Goal: Task Accomplishment & Management: Manage account settings

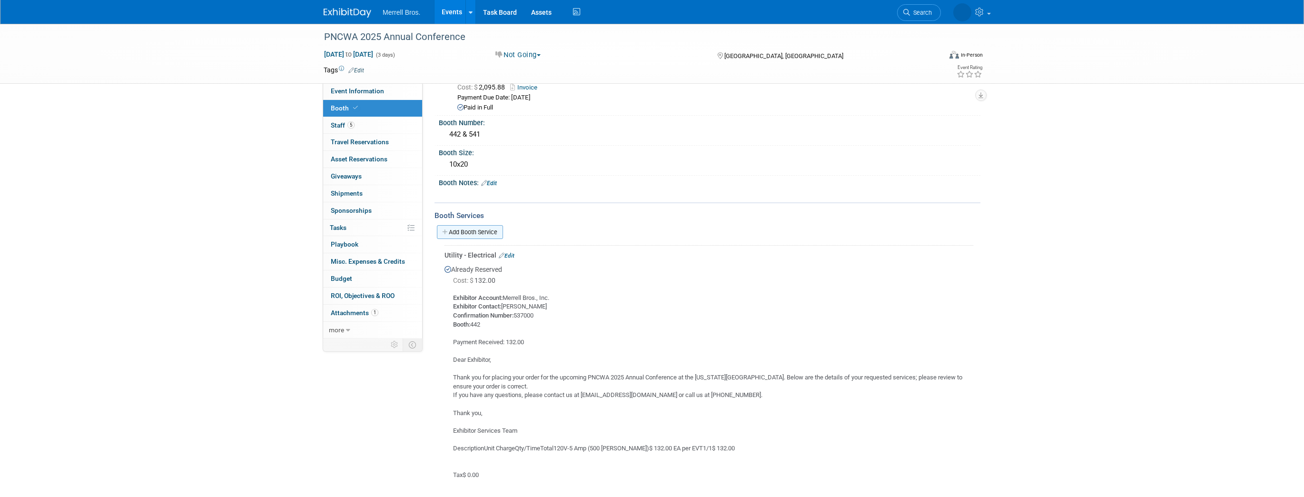
click at [486, 234] on link "Add Booth Service" at bounding box center [470, 232] width 66 height 14
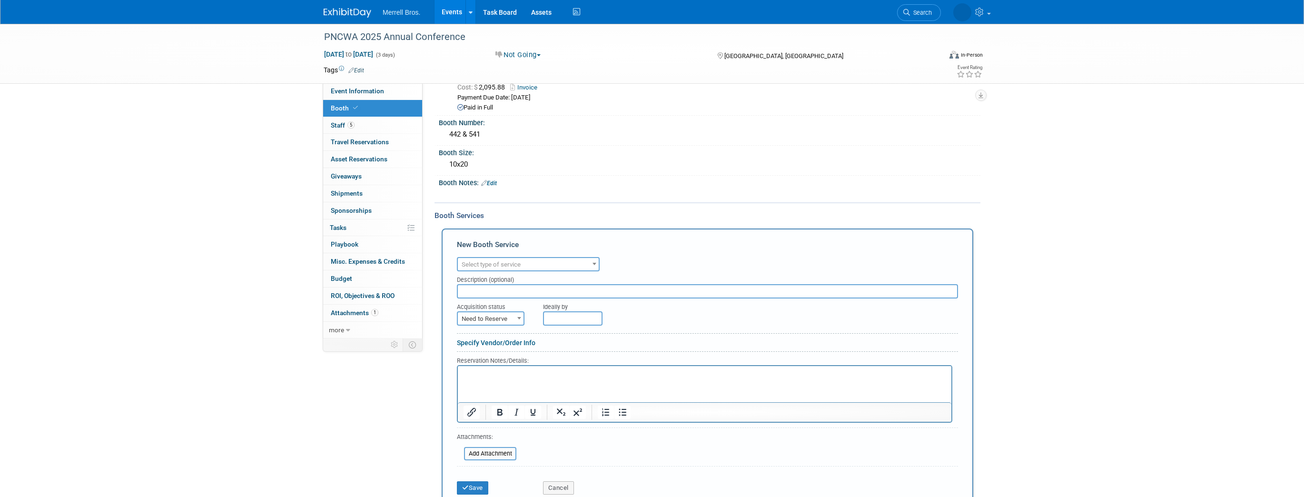
click at [494, 262] on span "Select type of service" at bounding box center [491, 264] width 59 height 7
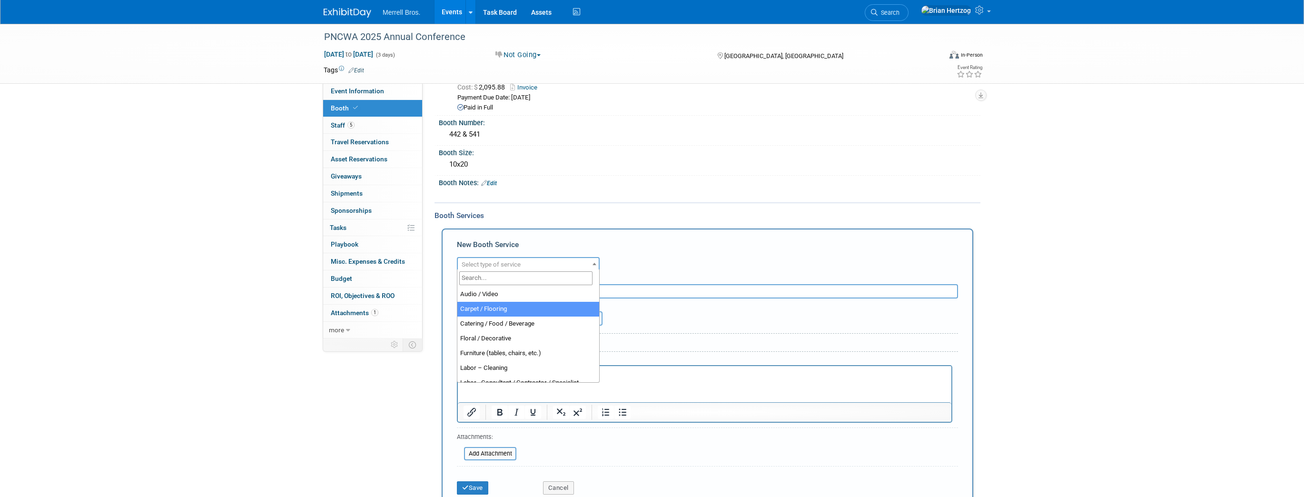
select select "4"
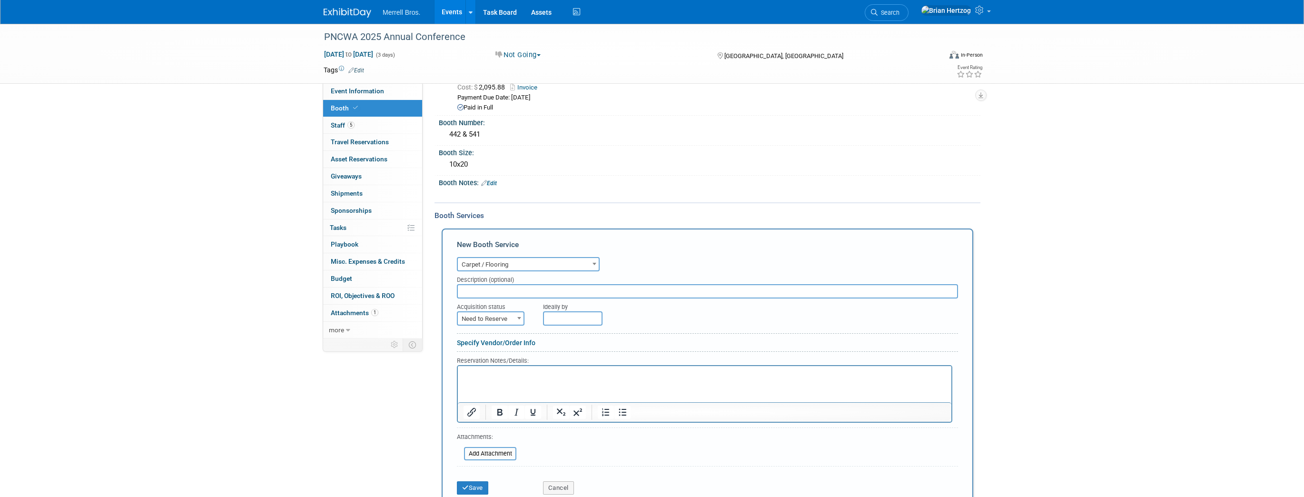
click at [482, 288] on input "text" at bounding box center [707, 291] width 501 height 14
type input "10x20 carpet plus carpet pad has been ordered."
drag, startPoint x: 943, startPoint y: 818, endPoint x: 507, endPoint y: 387, distance: 613.1
click at [511, 313] on span "Need to Reserve" at bounding box center [491, 318] width 66 height 13
select select "2"
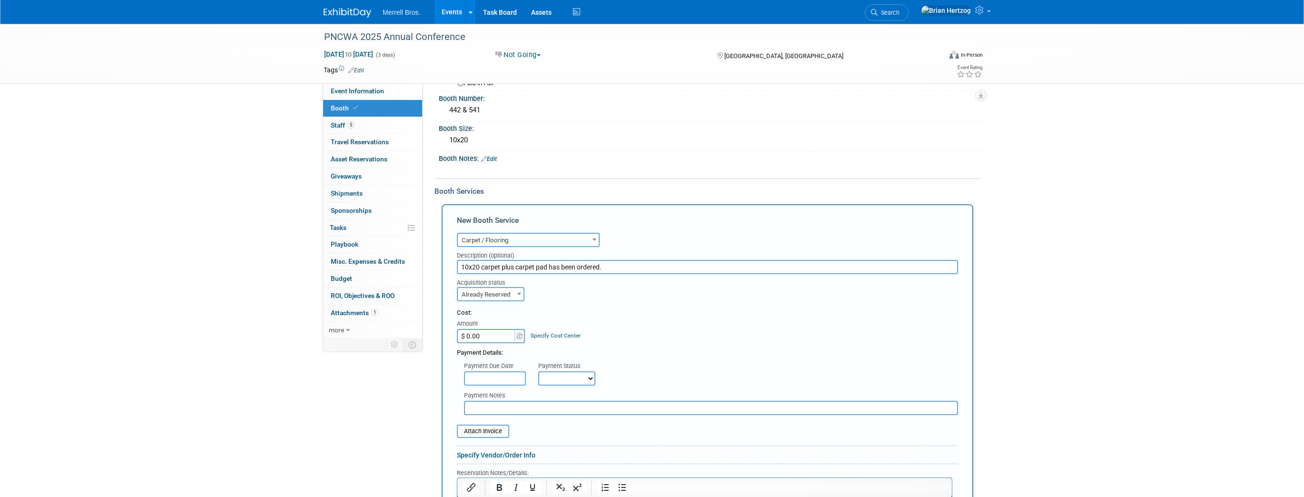
scroll to position [76, 0]
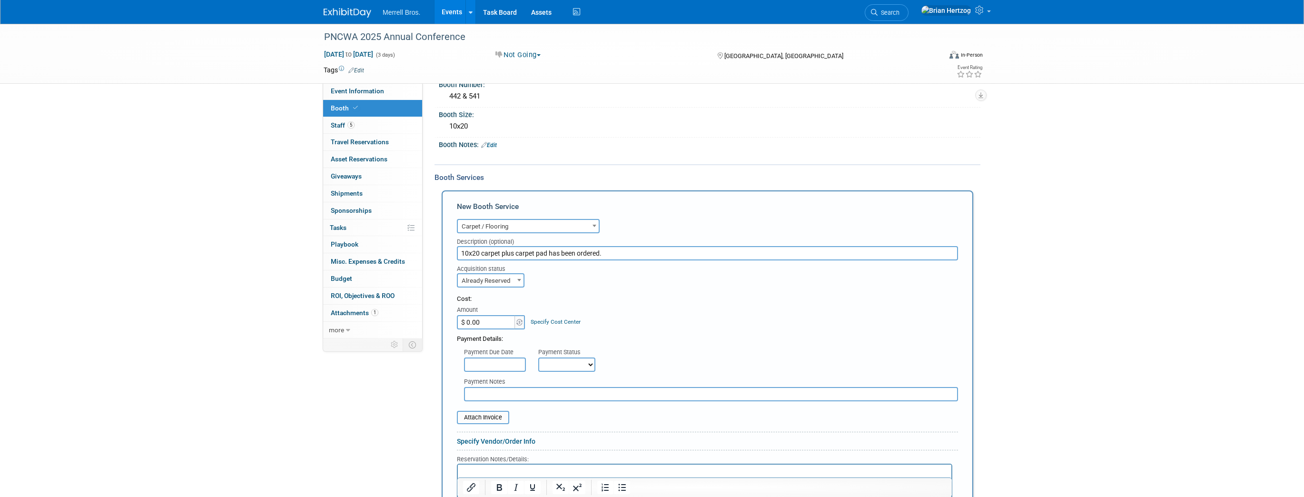
paste input "6"
click at [497, 322] on input "$ 0.00" at bounding box center [486, 322] width 59 height 14
drag, startPoint x: 493, startPoint y: 319, endPoint x: 437, endPoint y: 312, distance: 55.7
type input "$ 645.15"
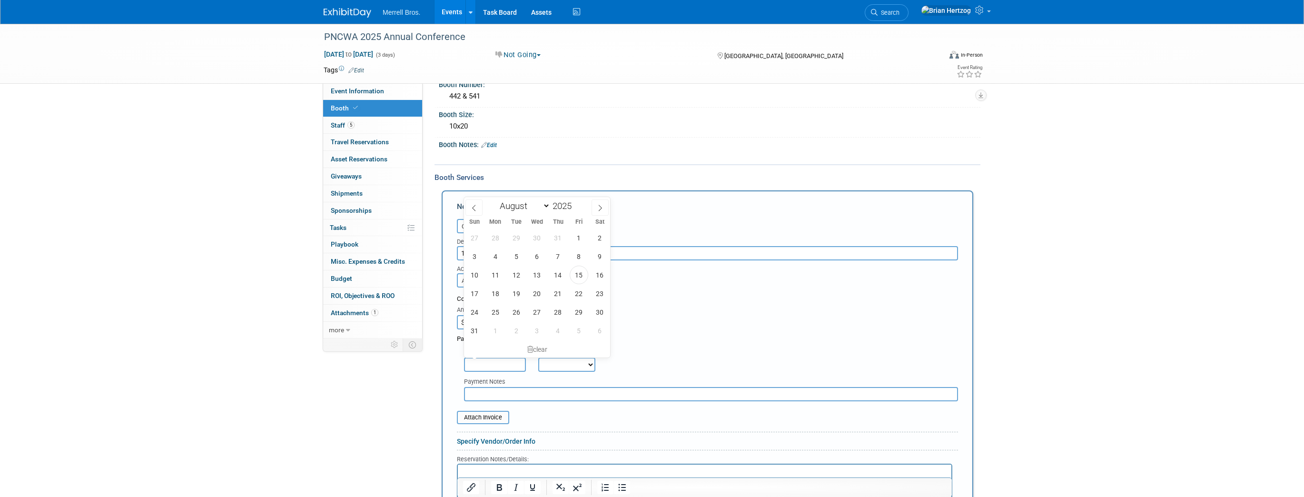
click at [510, 361] on input "text" at bounding box center [495, 364] width 62 height 14
click at [647, 312] on div "Cost: Amount $ 645.15 Specify Cost Center Cost Center -- Not Specified --" at bounding box center [707, 312] width 501 height 35
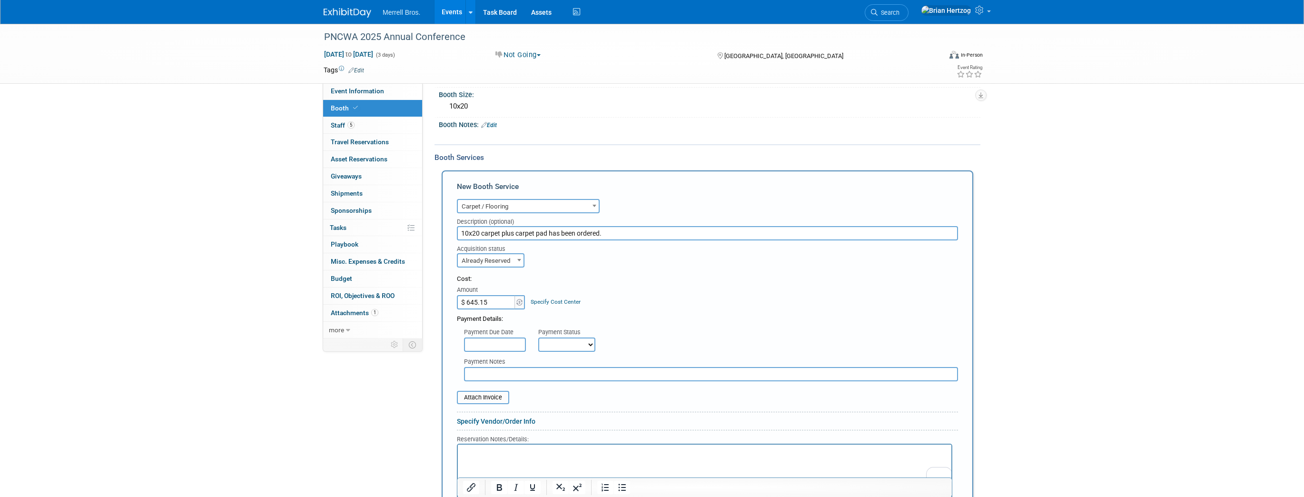
scroll to position [114, 0]
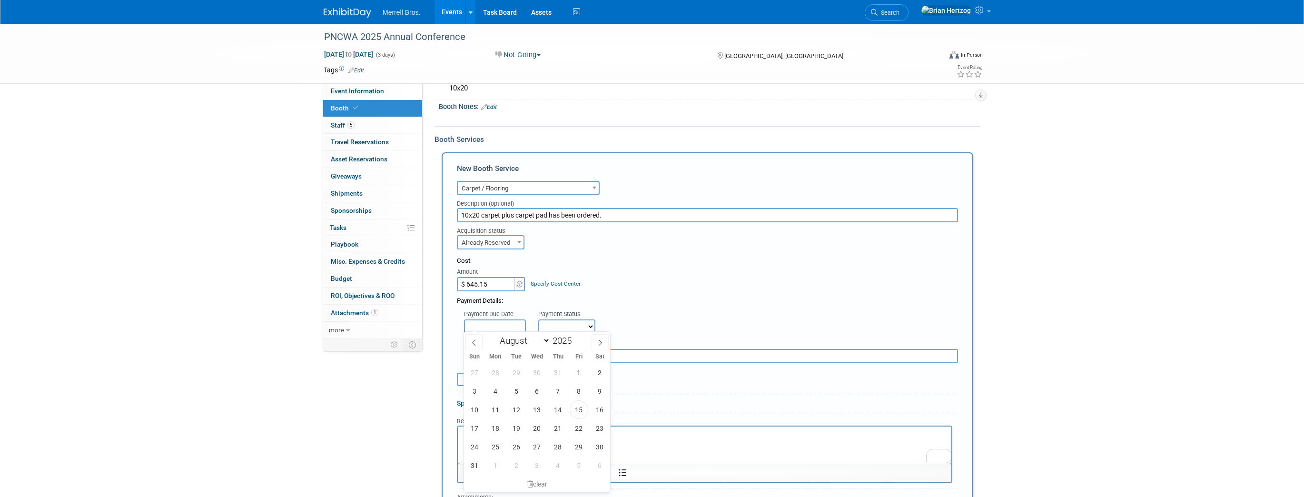
click at [499, 321] on input "text" at bounding box center [495, 326] width 62 height 14
click at [580, 404] on span "15" at bounding box center [579, 409] width 19 height 19
type input "Aug 15, 2025"
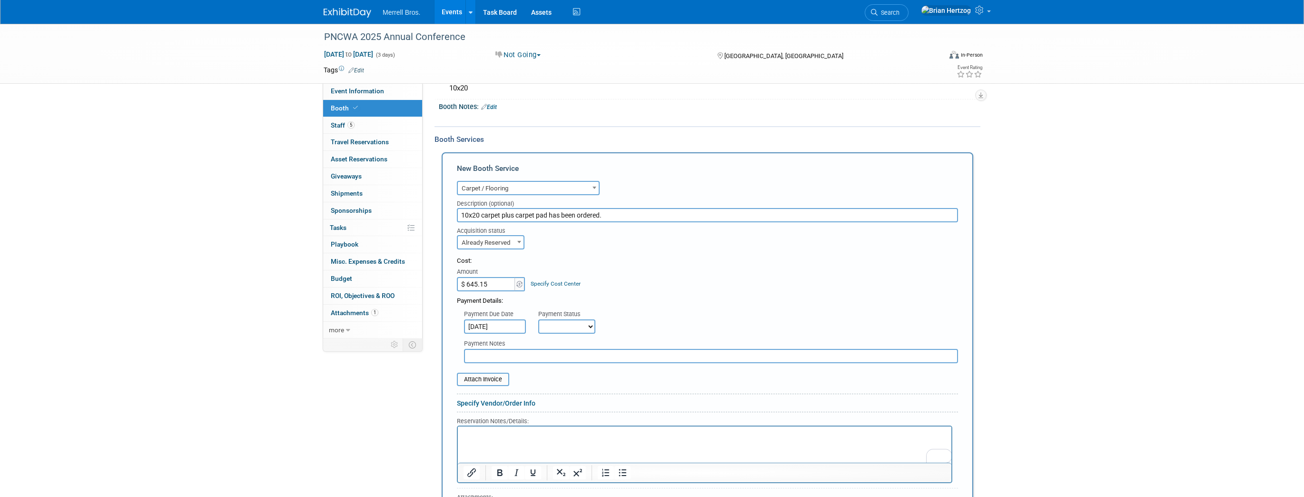
click at [572, 327] on select "Not Paid Yet Partially Paid Paid in Full" at bounding box center [566, 326] width 57 height 14
select select "1"
click at [538, 319] on select "Not Paid Yet Partially Paid Paid in Full" at bounding box center [566, 326] width 57 height 14
click at [489, 379] on input "file" at bounding box center [451, 379] width 113 height 11
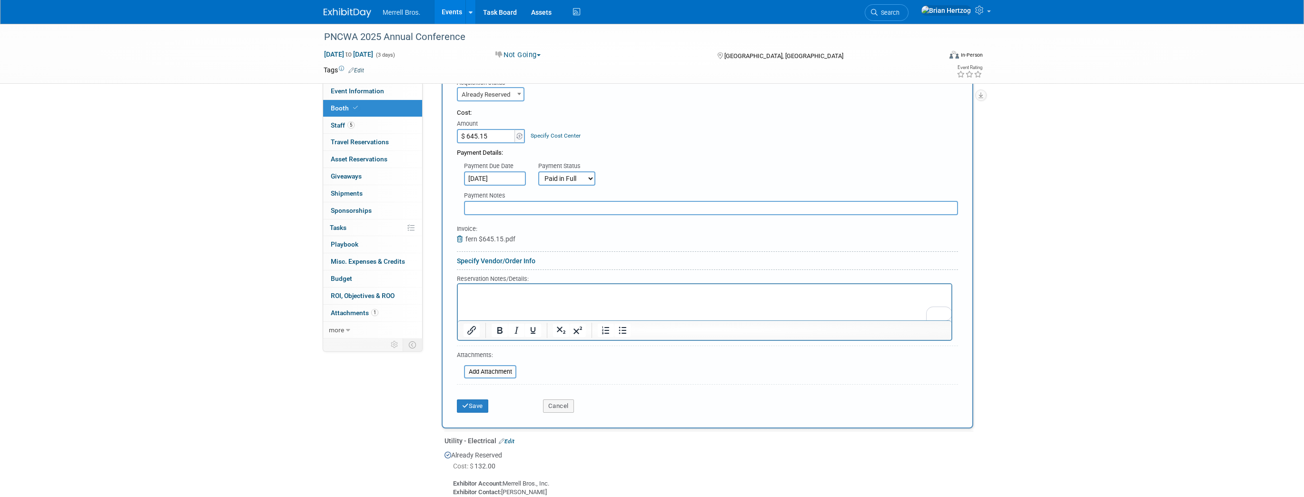
scroll to position [266, 0]
click at [474, 399] on button "Save" at bounding box center [472, 401] width 31 height 13
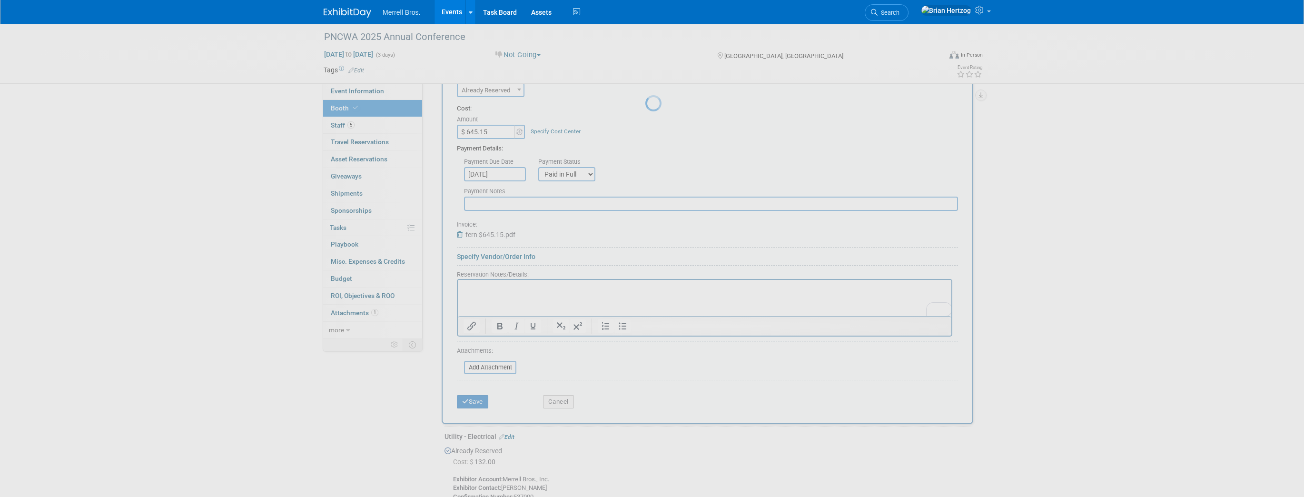
scroll to position [346, 0]
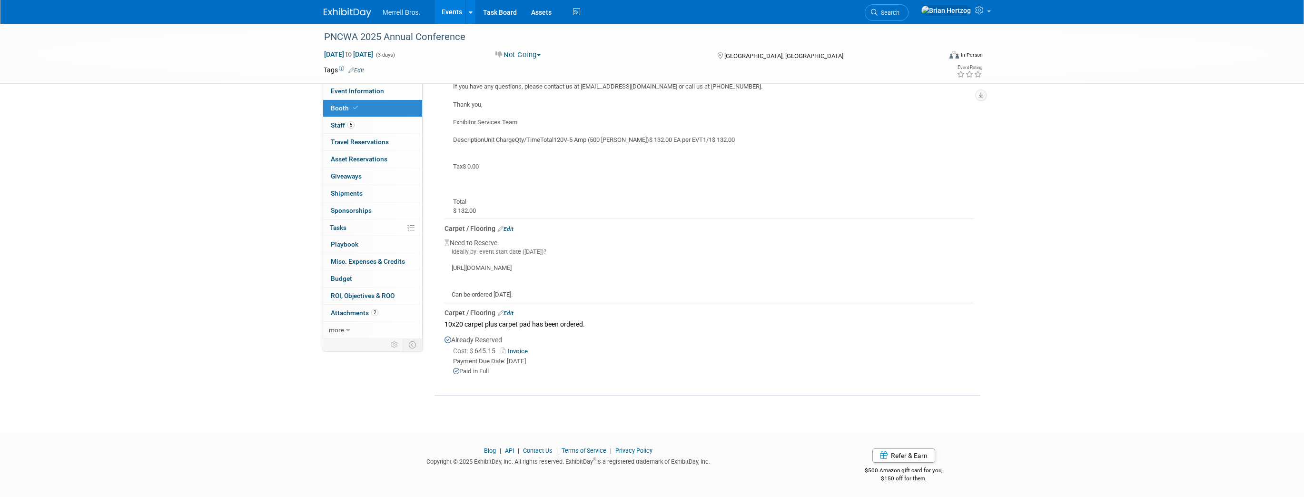
click at [506, 226] on link "Edit" at bounding box center [506, 229] width 16 height 7
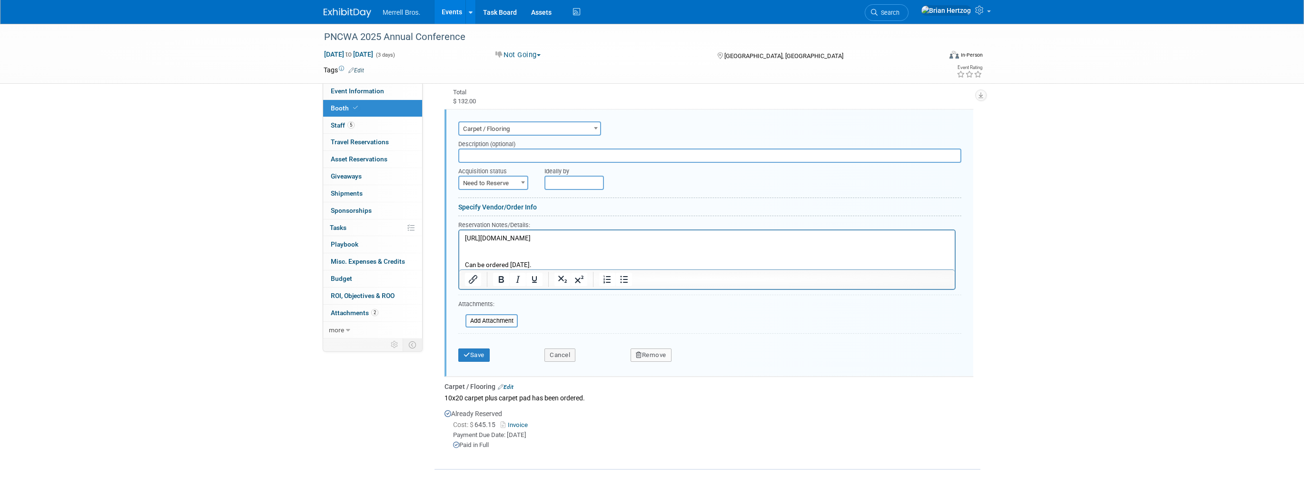
scroll to position [0, 0]
click at [654, 345] on div "Remove" at bounding box center [731, 352] width 216 height 20
click at [653, 350] on button "Remove" at bounding box center [651, 354] width 41 height 13
click at [695, 361] on icon at bounding box center [697, 363] width 6 height 5
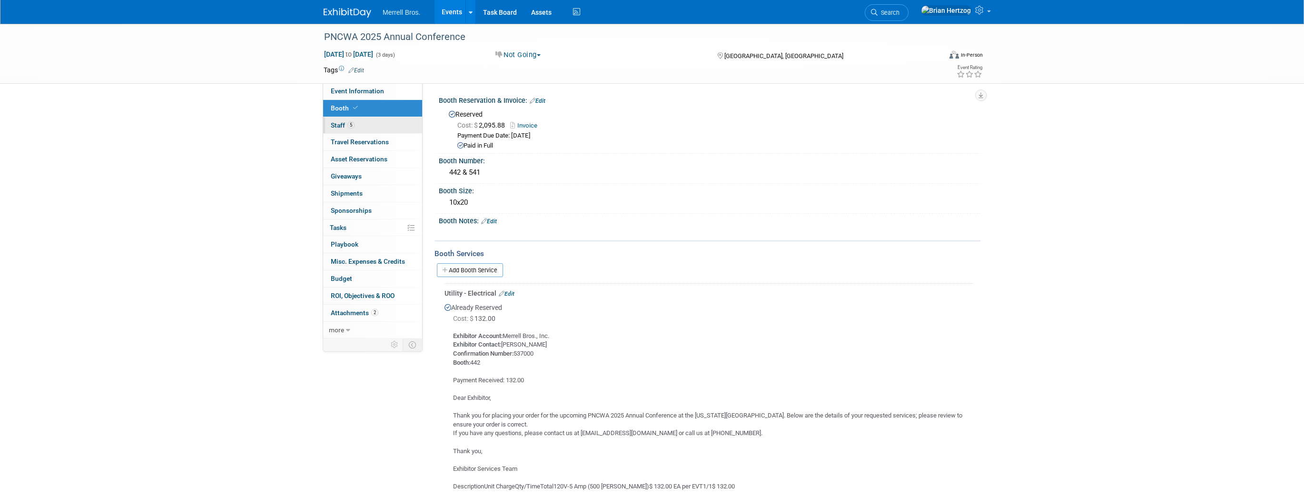
click at [331, 120] on link "5 Staff 5" at bounding box center [372, 125] width 99 height 17
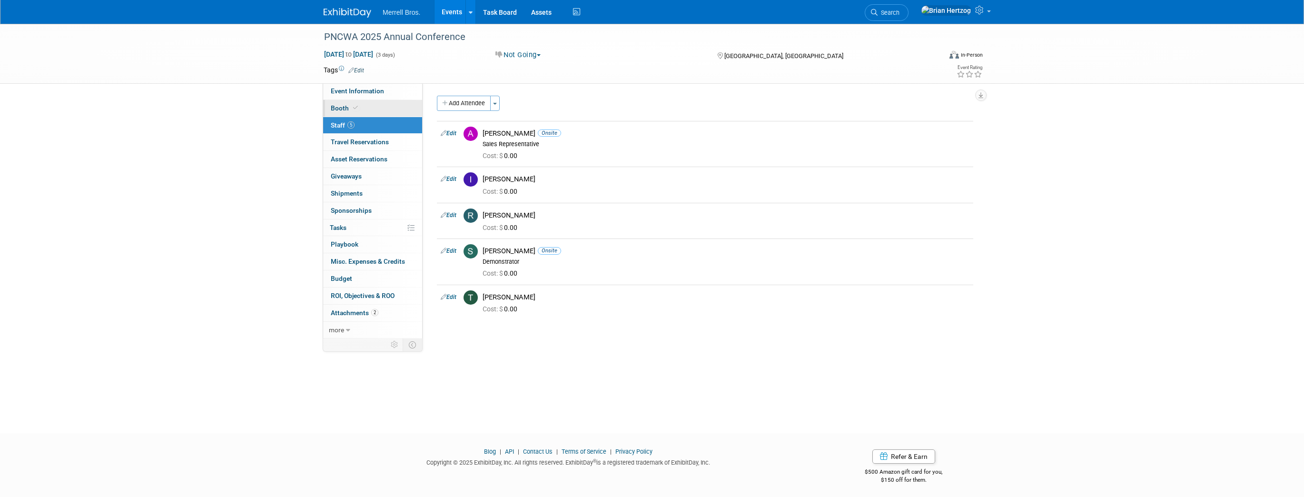
click at [336, 109] on span "Booth" at bounding box center [345, 108] width 29 height 8
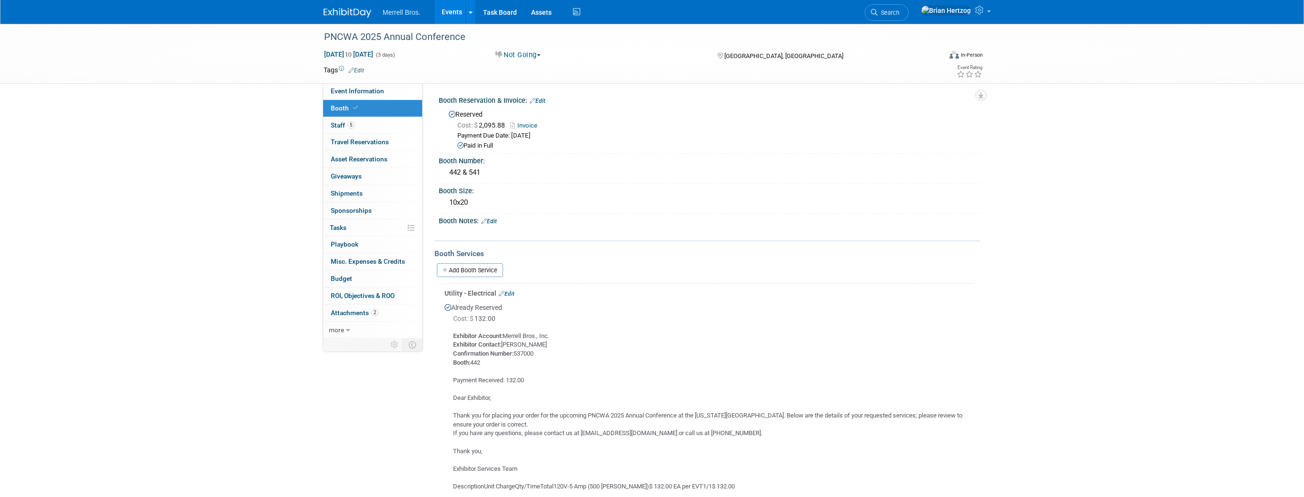
click at [344, 12] on img at bounding box center [348, 13] width 48 height 10
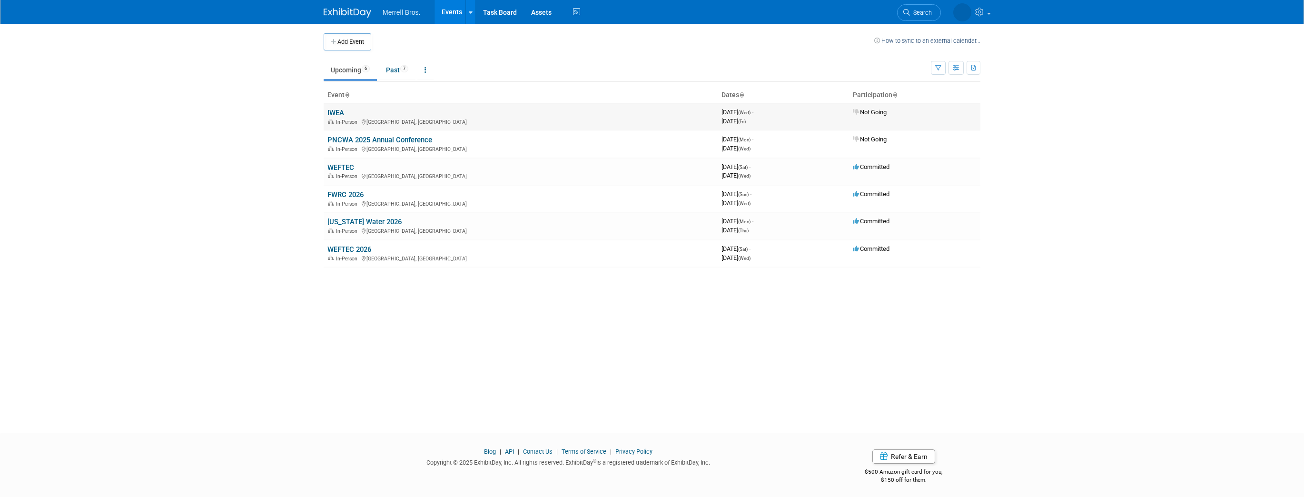
click at [335, 110] on link "IWEA" at bounding box center [335, 112] width 17 height 9
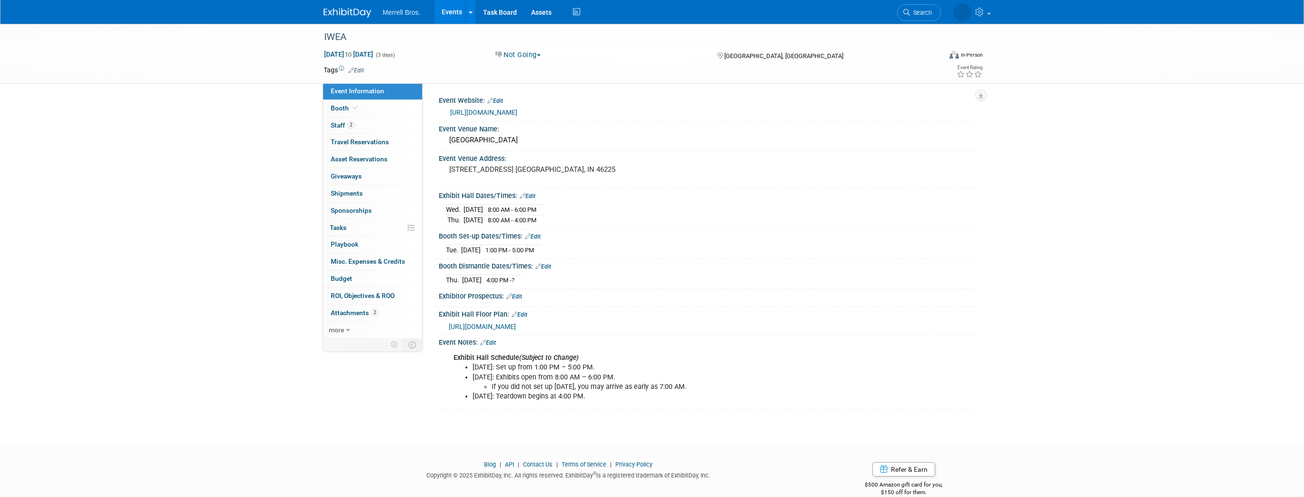
drag, startPoint x: 577, startPoint y: 248, endPoint x: 445, endPoint y: 245, distance: 131.4
click at [445, 245] on div "Tue. Aug 19, 2025 1:00 PM - 5:00 PM Save Changes Cancel" at bounding box center [710, 248] width 542 height 16
click at [659, 263] on div "Booth Dismantle Dates/Times: Edit" at bounding box center [710, 265] width 542 height 12
drag, startPoint x: 447, startPoint y: 208, endPoint x: 560, endPoint y: 205, distance: 112.4
click at [544, 205] on tr "Wed. Aug 20, 2025 8:00 AM - 6:00 PM" at bounding box center [495, 210] width 98 height 10
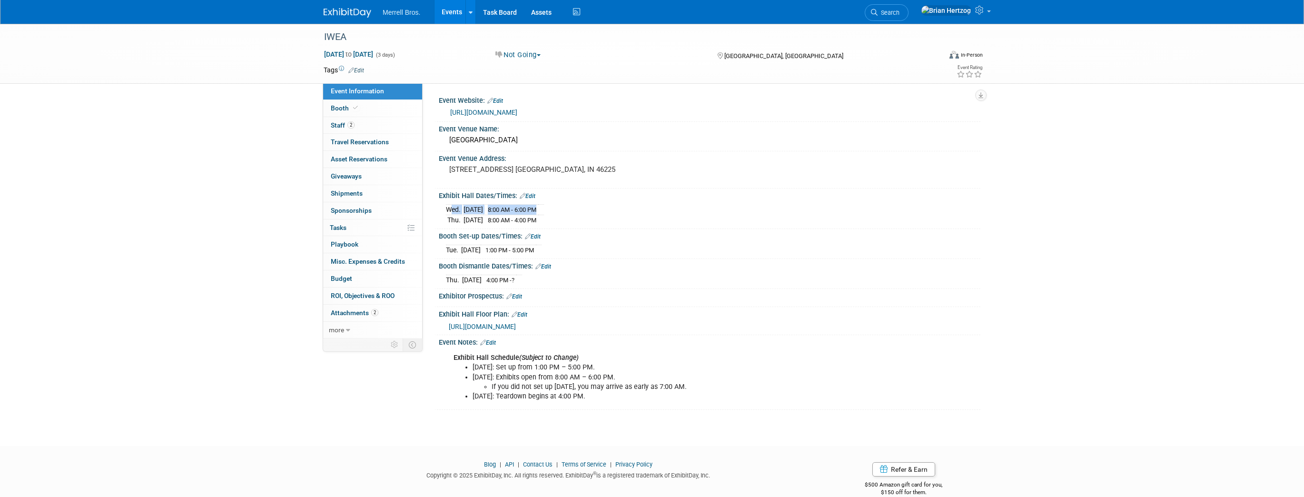
drag, startPoint x: 508, startPoint y: 218, endPoint x: 558, endPoint y: 218, distance: 50.4
click at [538, 218] on td "8:00 AM - 4:00 PM" at bounding box center [510, 220] width 55 height 10
copy span "8:00 AM - 4:00 PM"
drag, startPoint x: 436, startPoint y: 265, endPoint x: 532, endPoint y: 264, distance: 96.1
click at [532, 264] on div "Booth Dismantle Dates/Times: Edit Thu. Aug 21, 2025 4:00 PM - ? Save Changes Ca…" at bounding box center [707, 274] width 546 height 30
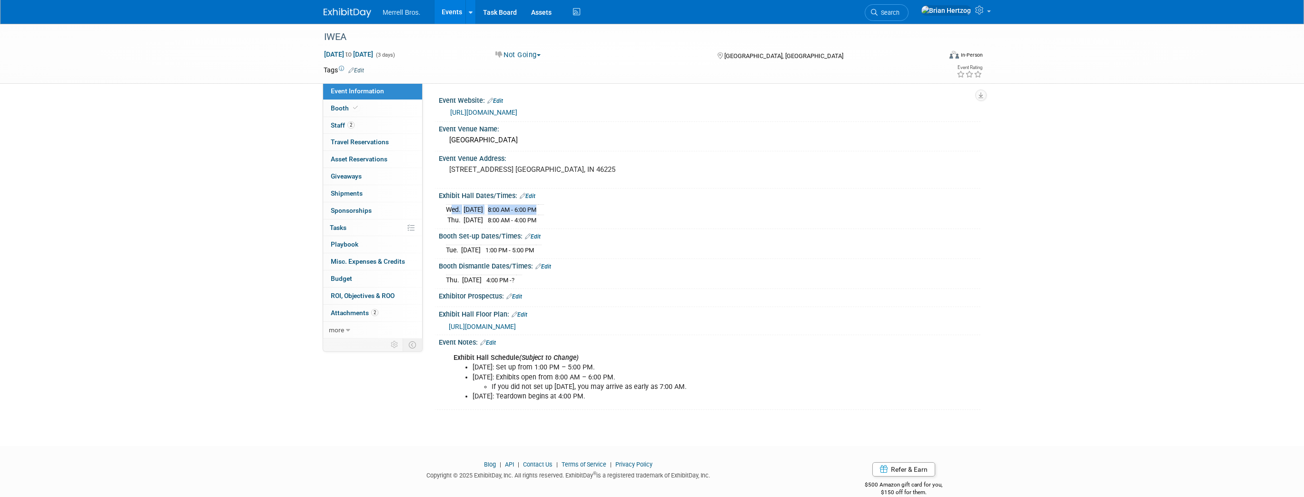
copy div "Booth Dismantle Dates/Times:"
click at [779, 293] on div "Exhibitor Prospectus: Edit" at bounding box center [710, 295] width 542 height 12
click at [342, 107] on span "Booth" at bounding box center [345, 108] width 29 height 8
